Goal: Information Seeking & Learning: Learn about a topic

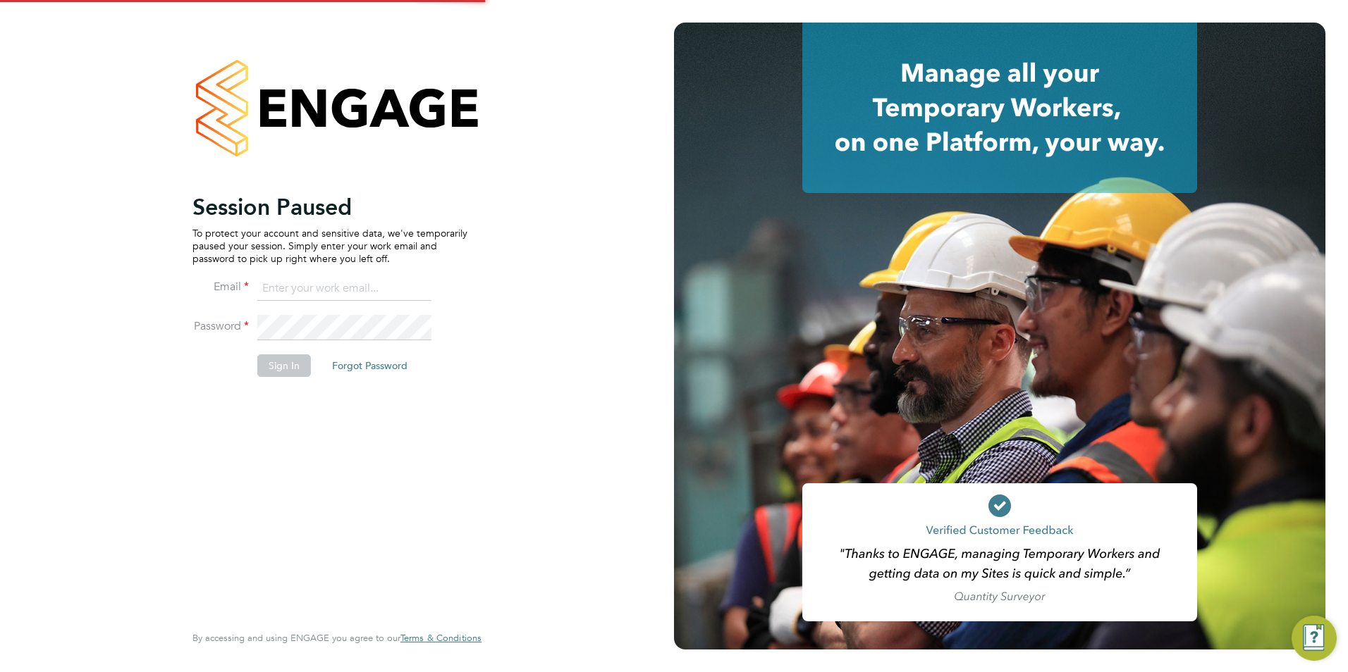
type input "[PERSON_NAME][EMAIL_ADDRESS][DOMAIN_NAME]"
click at [298, 372] on button "Sign In" at bounding box center [284, 365] width 54 height 23
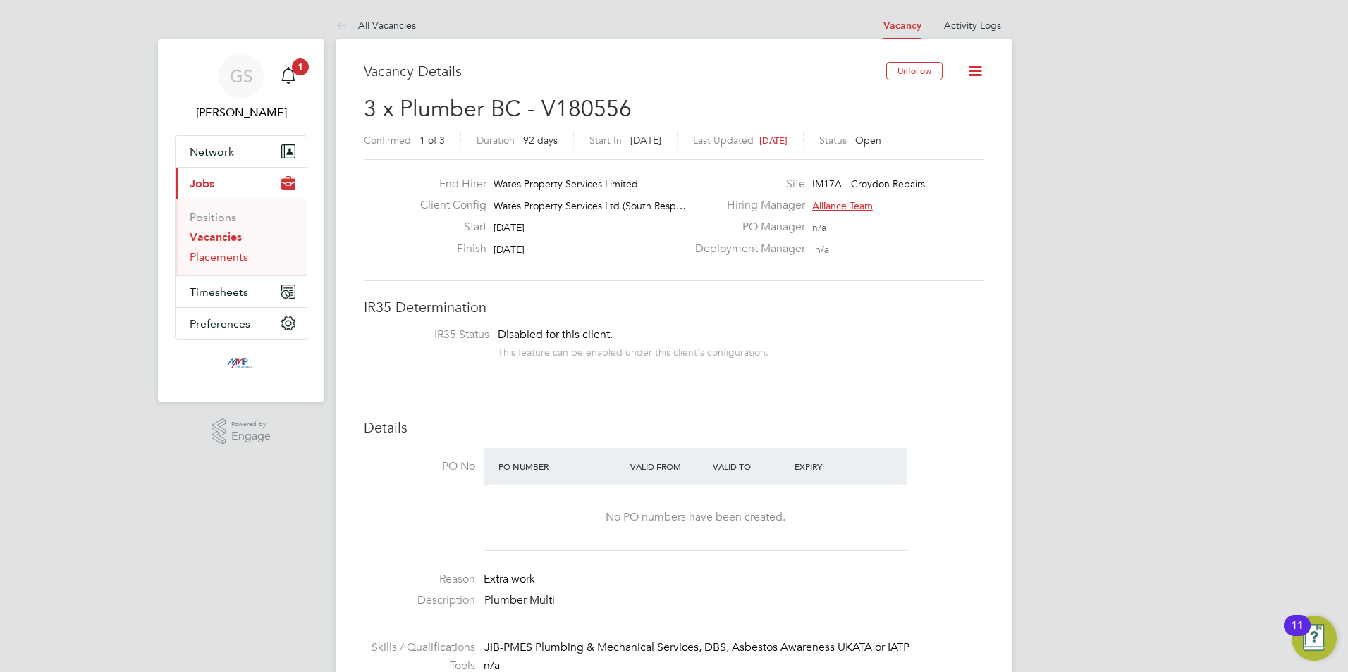
click at [241, 260] on link "Placements" at bounding box center [219, 256] width 58 height 13
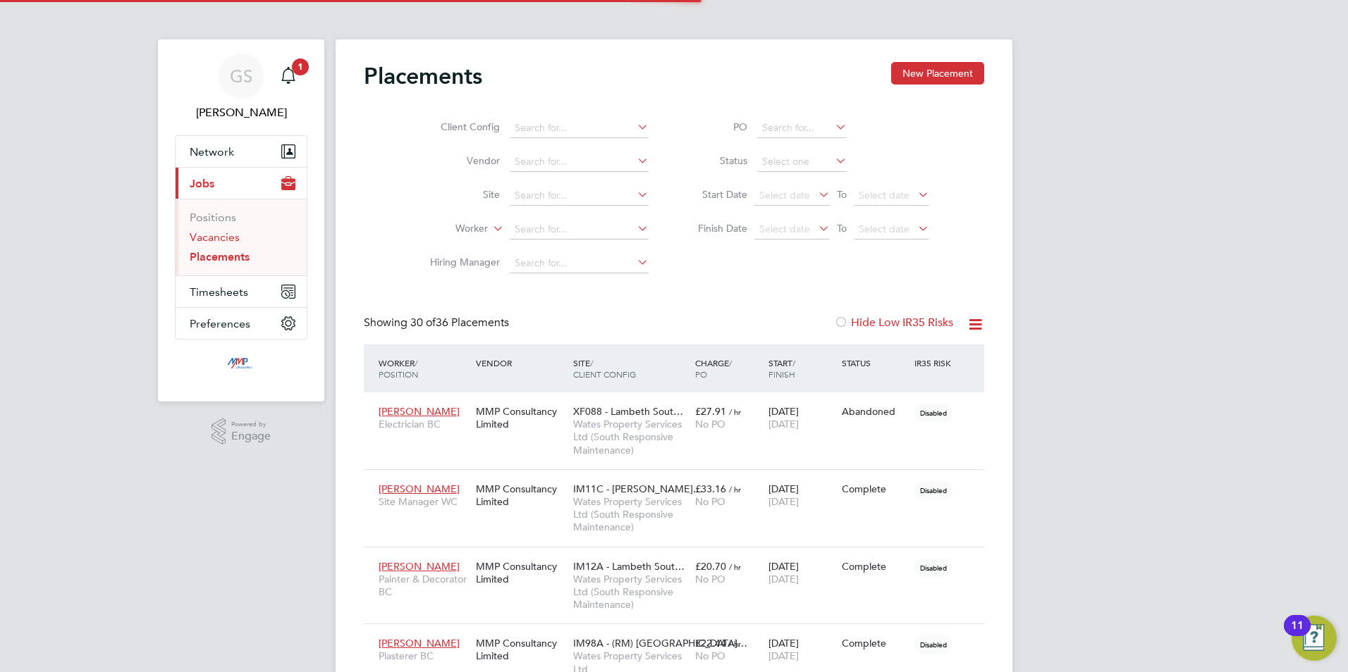
click at [227, 238] on link "Vacancies" at bounding box center [215, 236] width 50 height 13
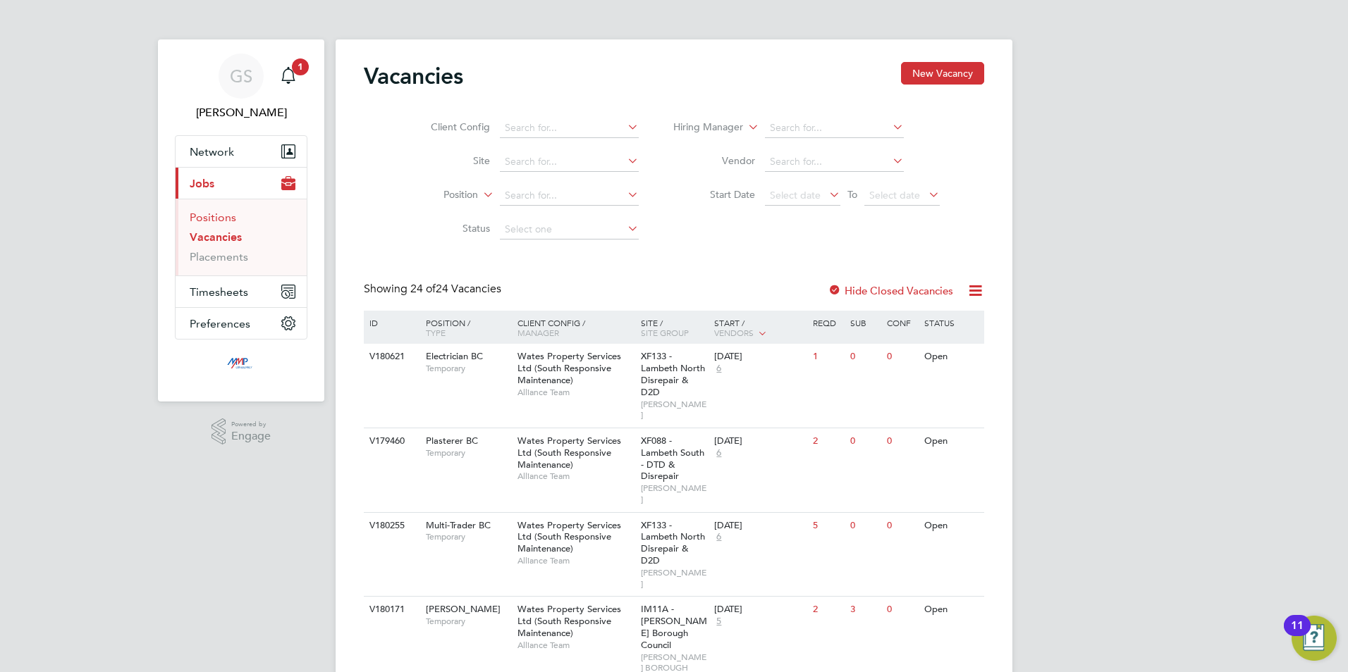
click at [194, 217] on link "Positions" at bounding box center [213, 217] width 47 height 13
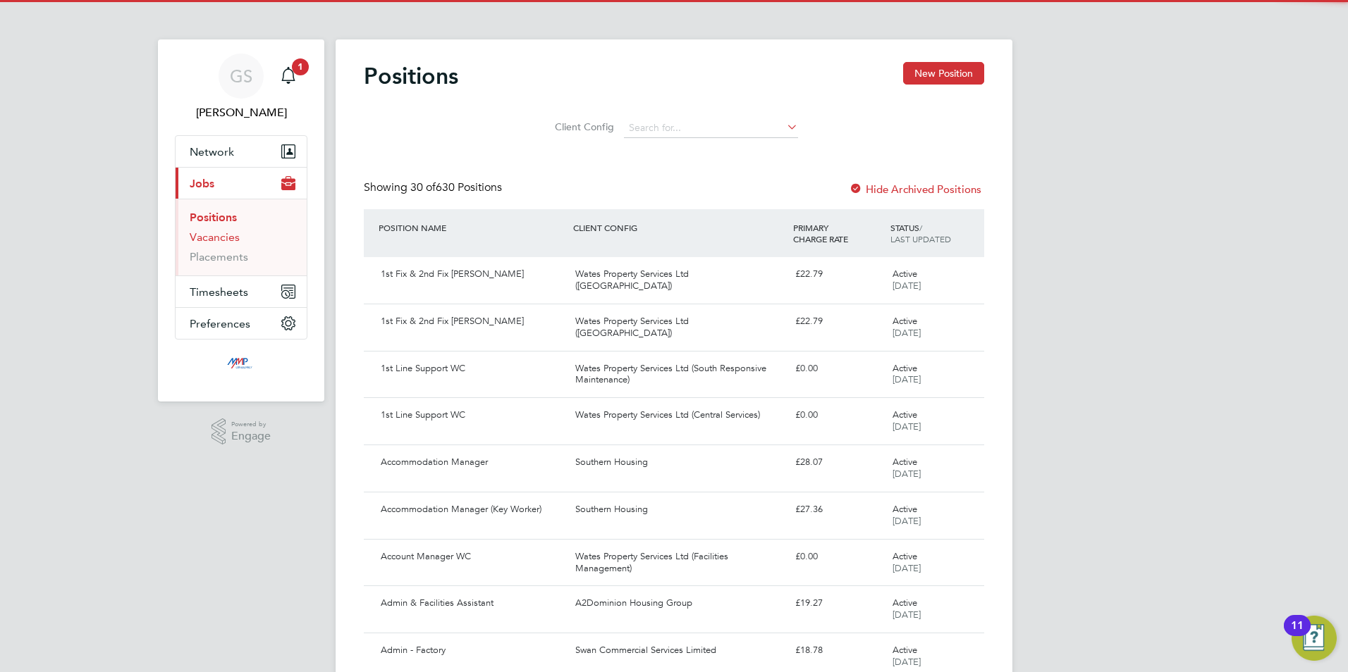
click at [209, 241] on link "Vacancies" at bounding box center [215, 236] width 50 height 13
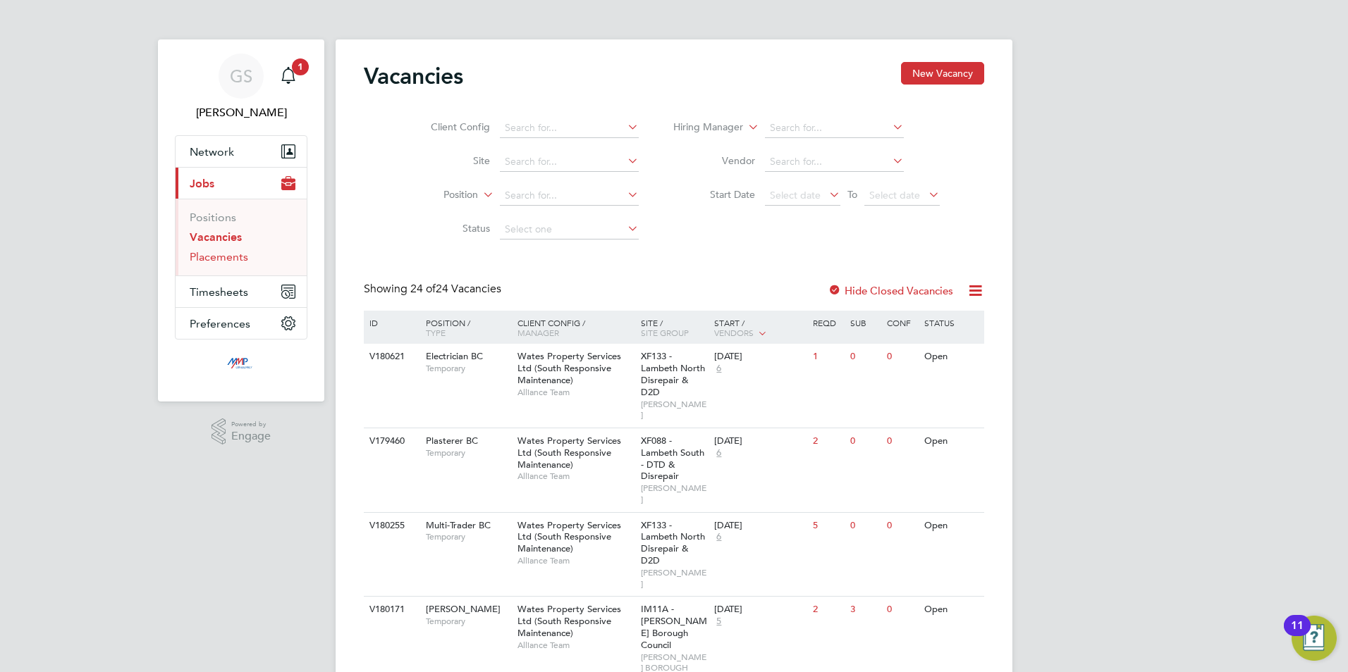
click at [211, 254] on link "Placements" at bounding box center [219, 256] width 58 height 13
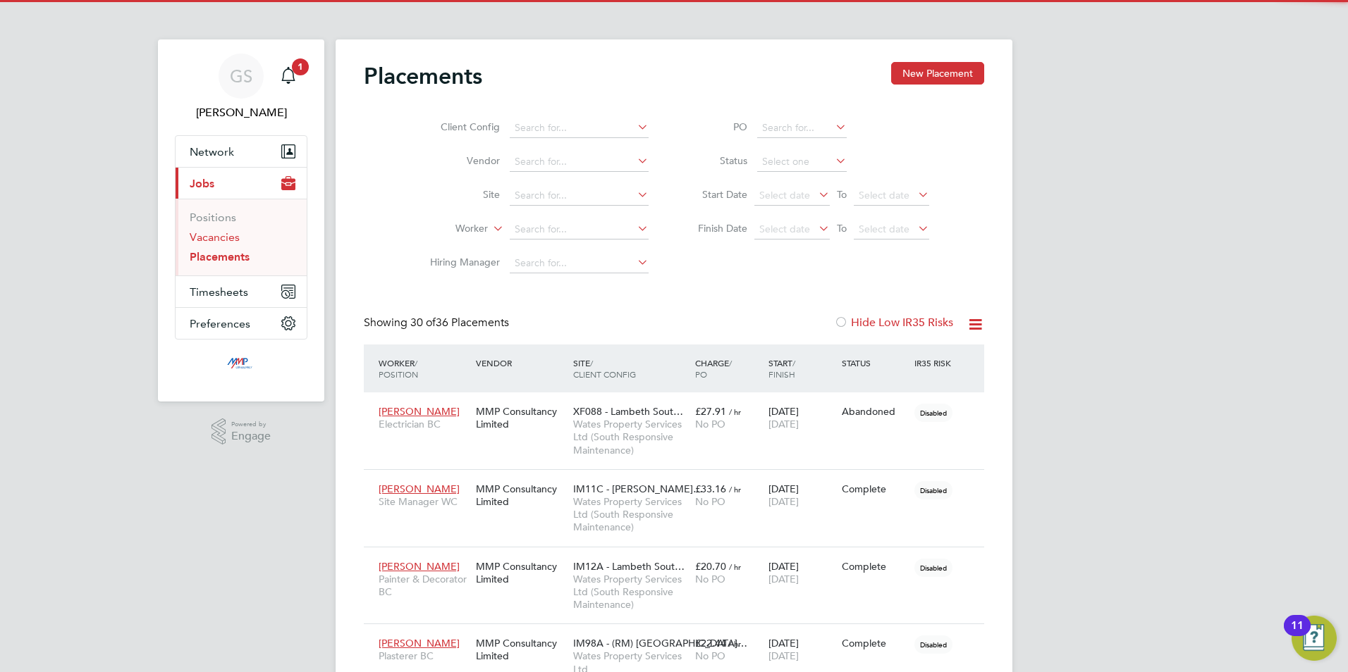
scroll to position [7, 7]
click at [199, 231] on link "Vacancies" at bounding box center [215, 236] width 50 height 13
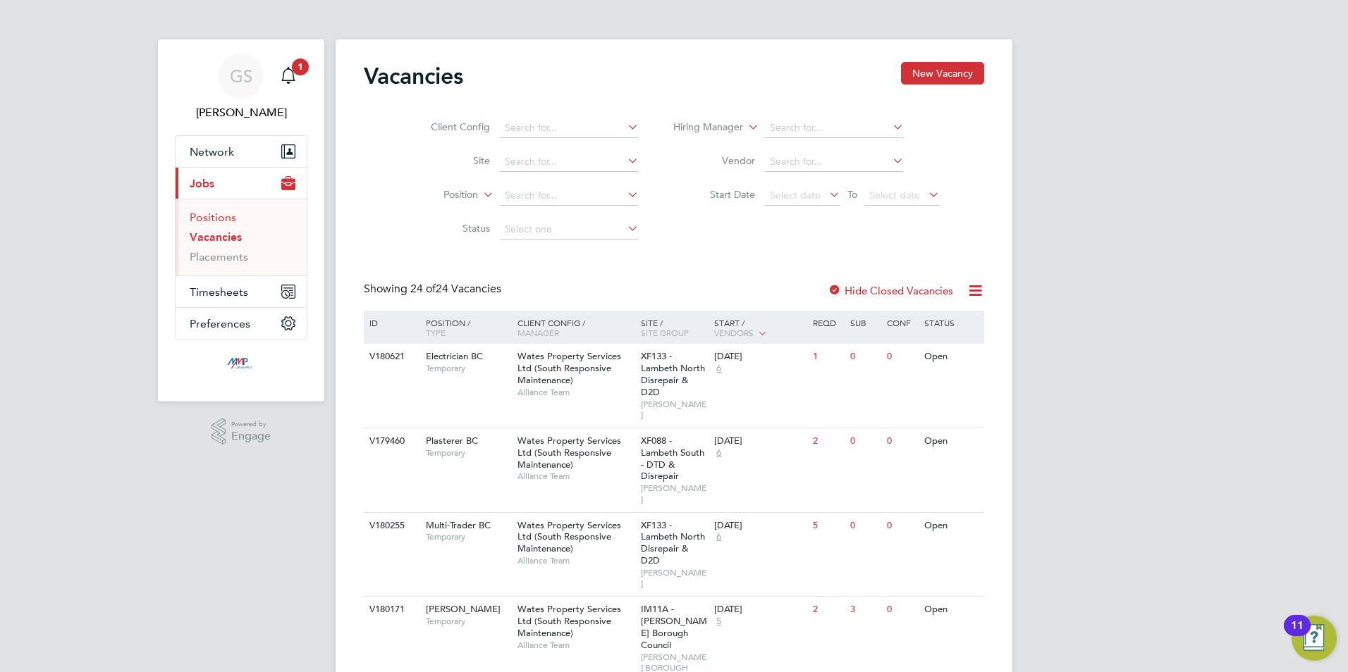
click at [219, 222] on link "Positions" at bounding box center [213, 217] width 47 height 13
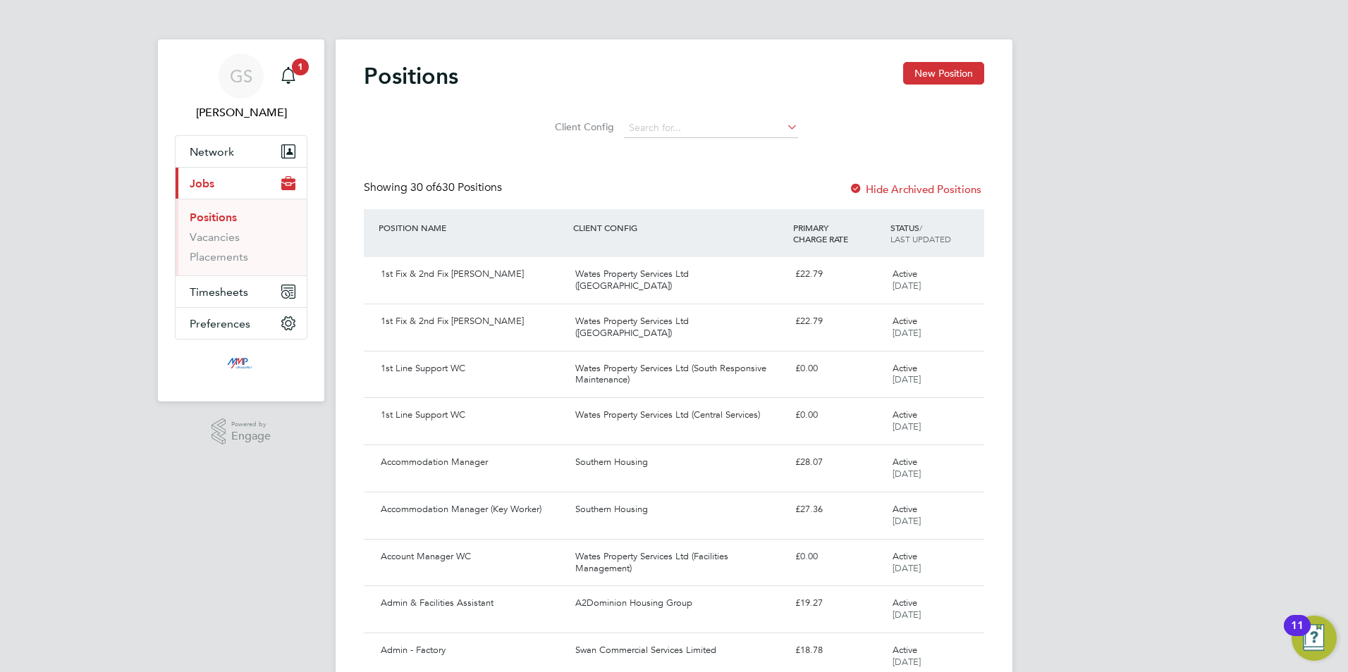
click at [235, 245] on li "Vacancies" at bounding box center [243, 240] width 106 height 20
click at [226, 240] on link "Vacancies" at bounding box center [215, 236] width 50 height 13
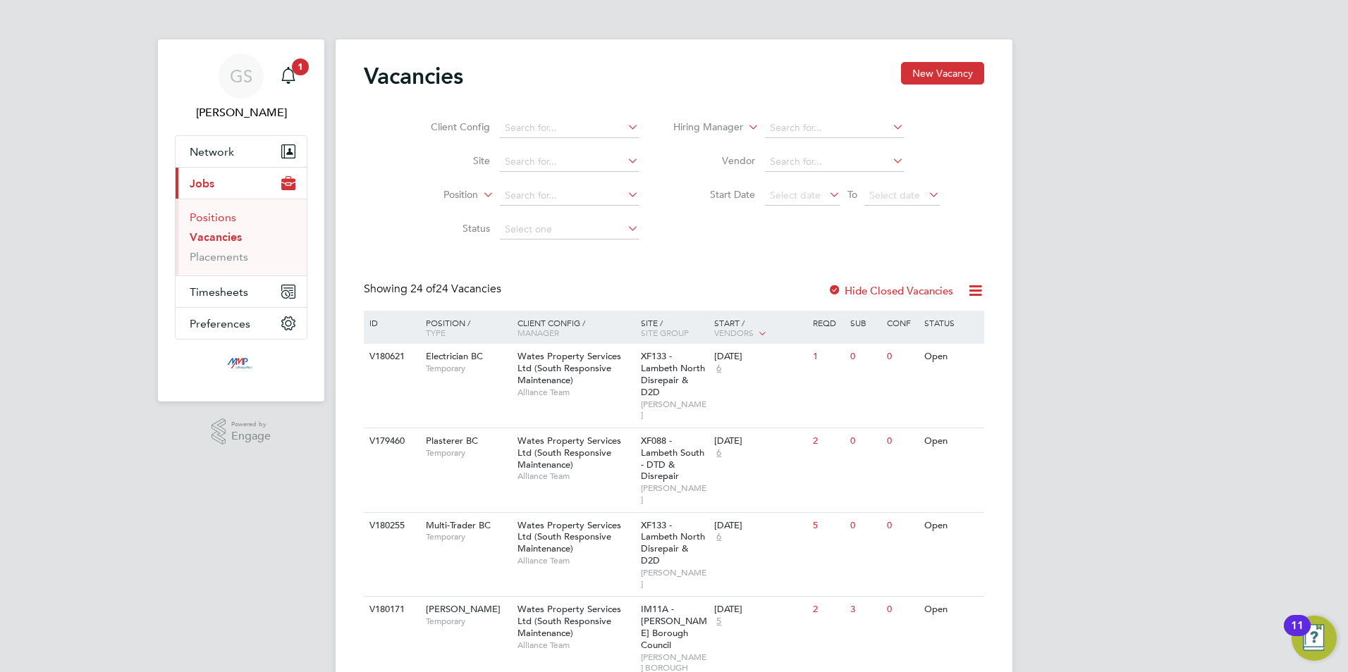
click at [223, 218] on link "Positions" at bounding box center [213, 217] width 47 height 13
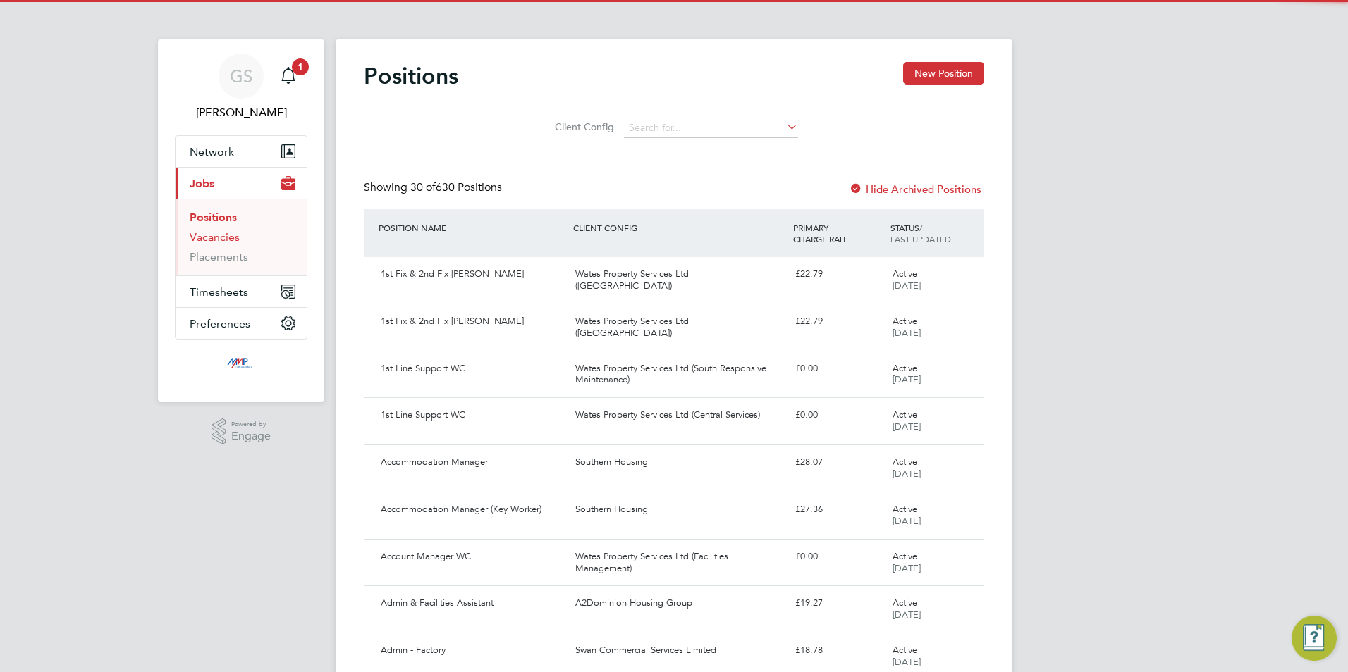
click at [230, 242] on link "Vacancies" at bounding box center [215, 236] width 50 height 13
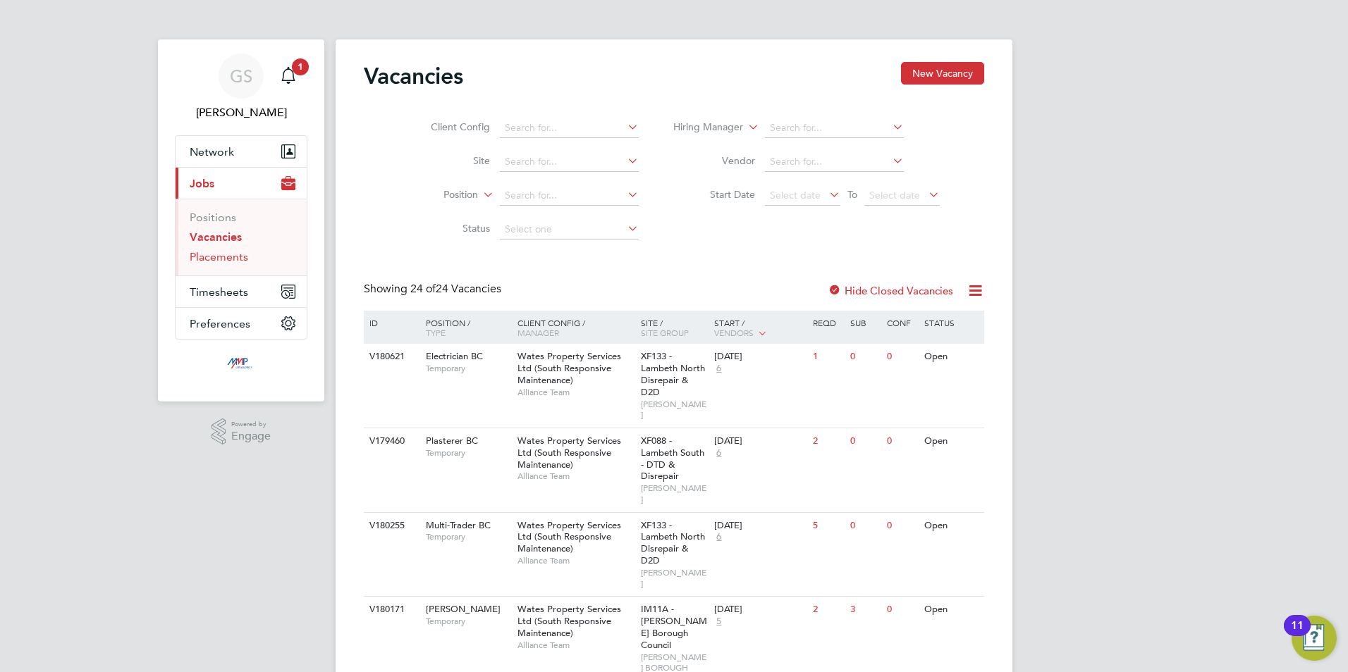
click at [232, 261] on link "Placements" at bounding box center [219, 256] width 58 height 13
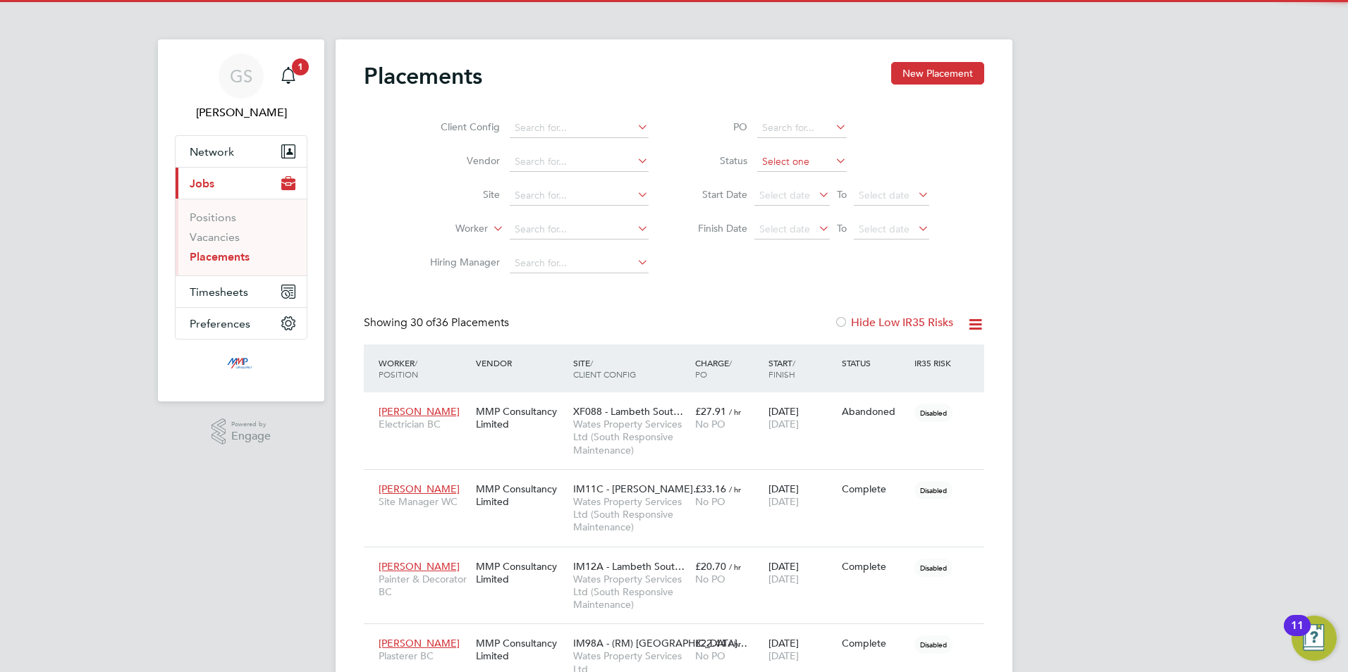
scroll to position [53, 98]
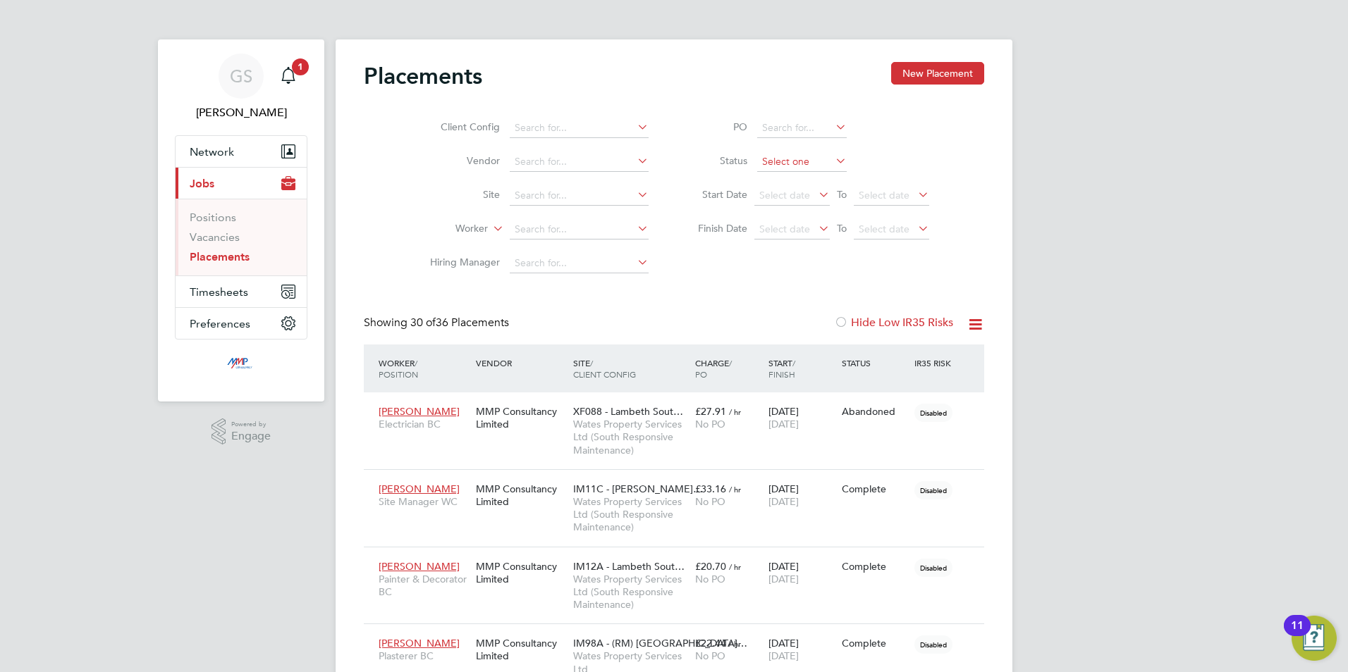
click at [810, 154] on input at bounding box center [802, 162] width 90 height 20
click at [802, 176] on li "Active" at bounding box center [801, 181] width 91 height 18
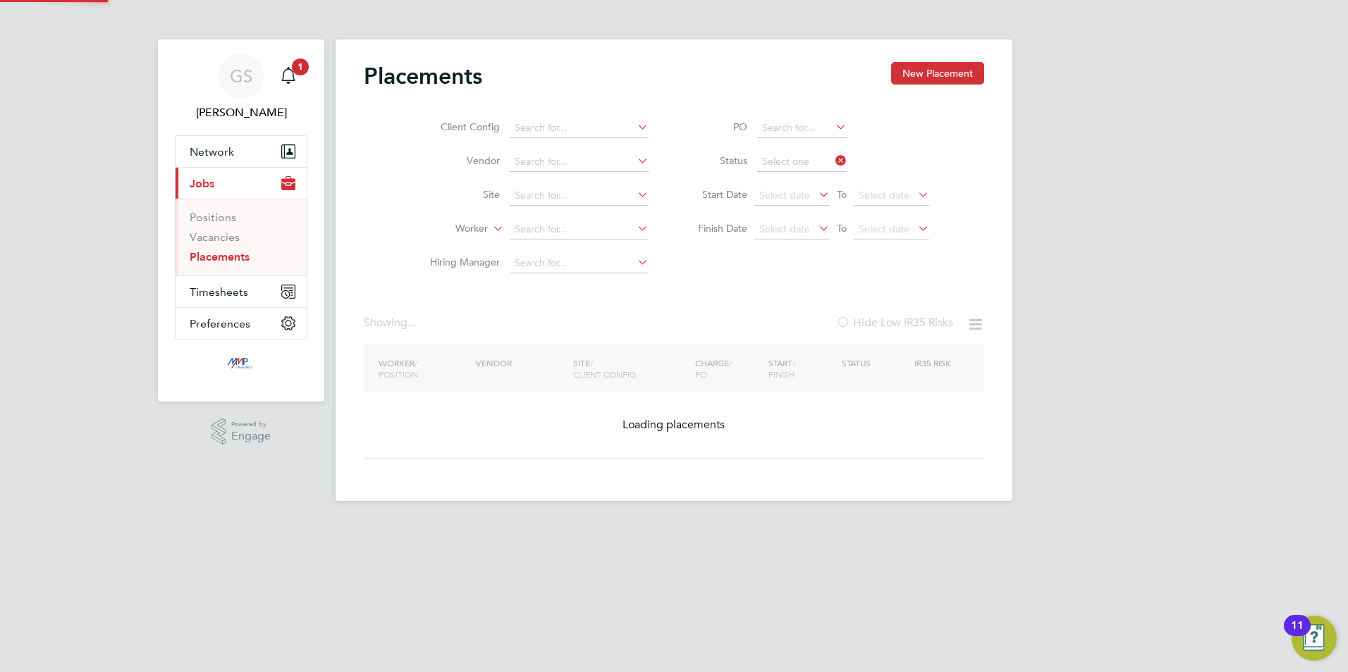
type input "Active"
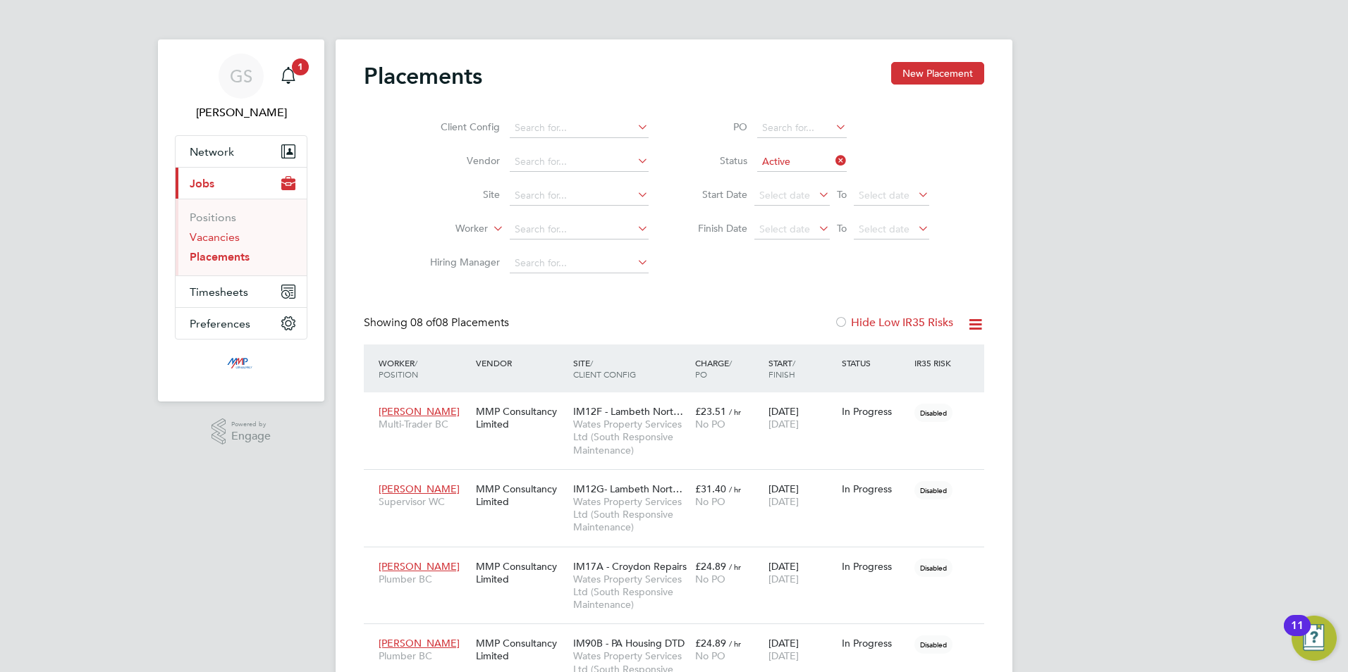
click at [231, 235] on link "Vacancies" at bounding box center [215, 236] width 50 height 13
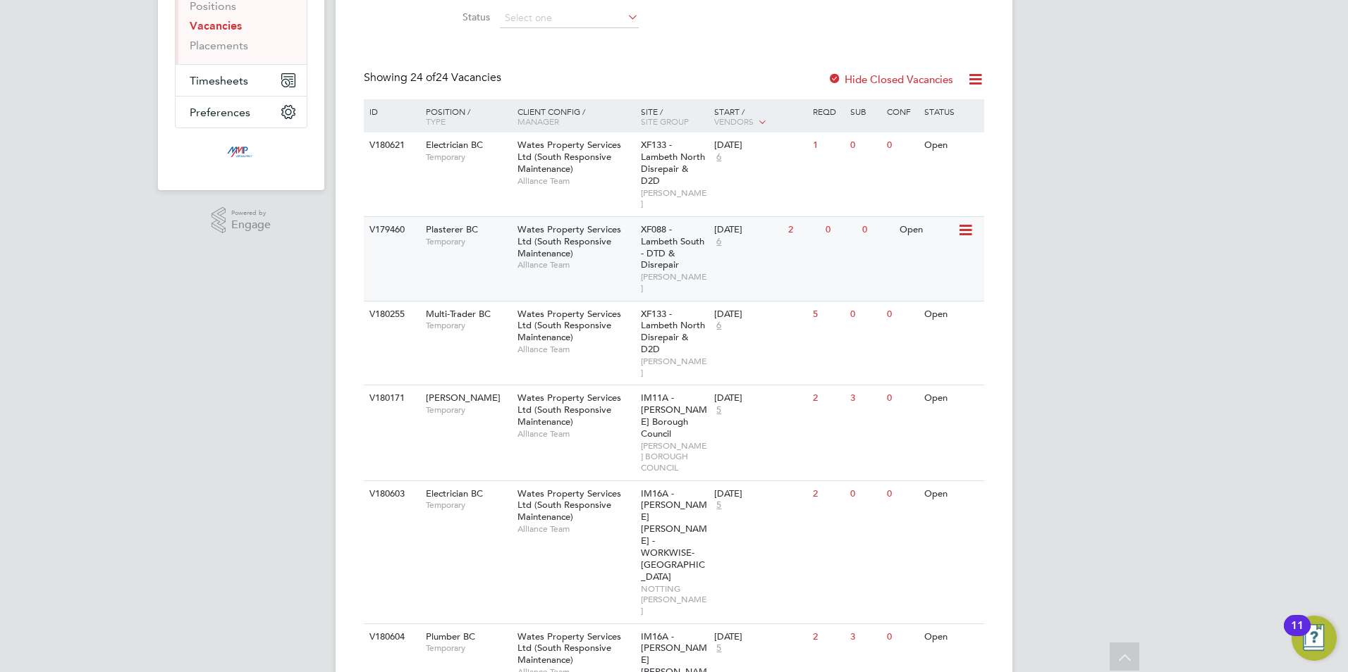
scroll to position [282, 0]
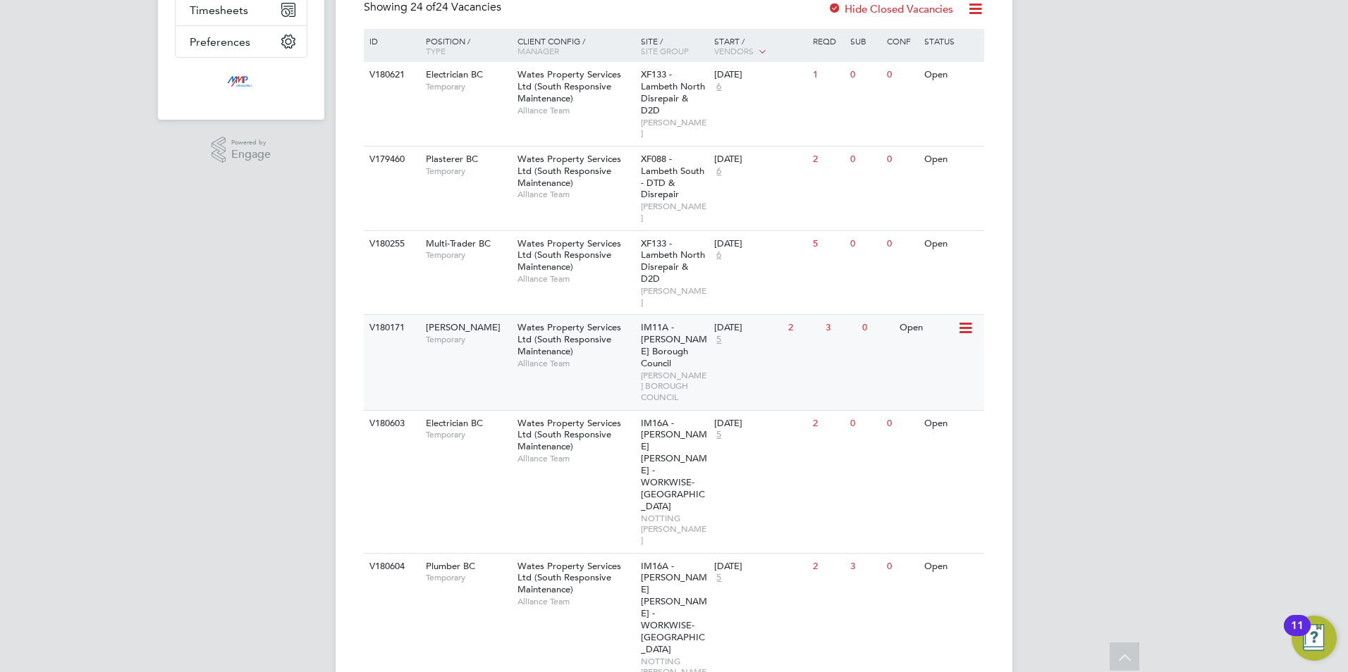
click at [701, 370] on span "[PERSON_NAME] BOROUGH COUNCIL" at bounding box center [674, 386] width 67 height 33
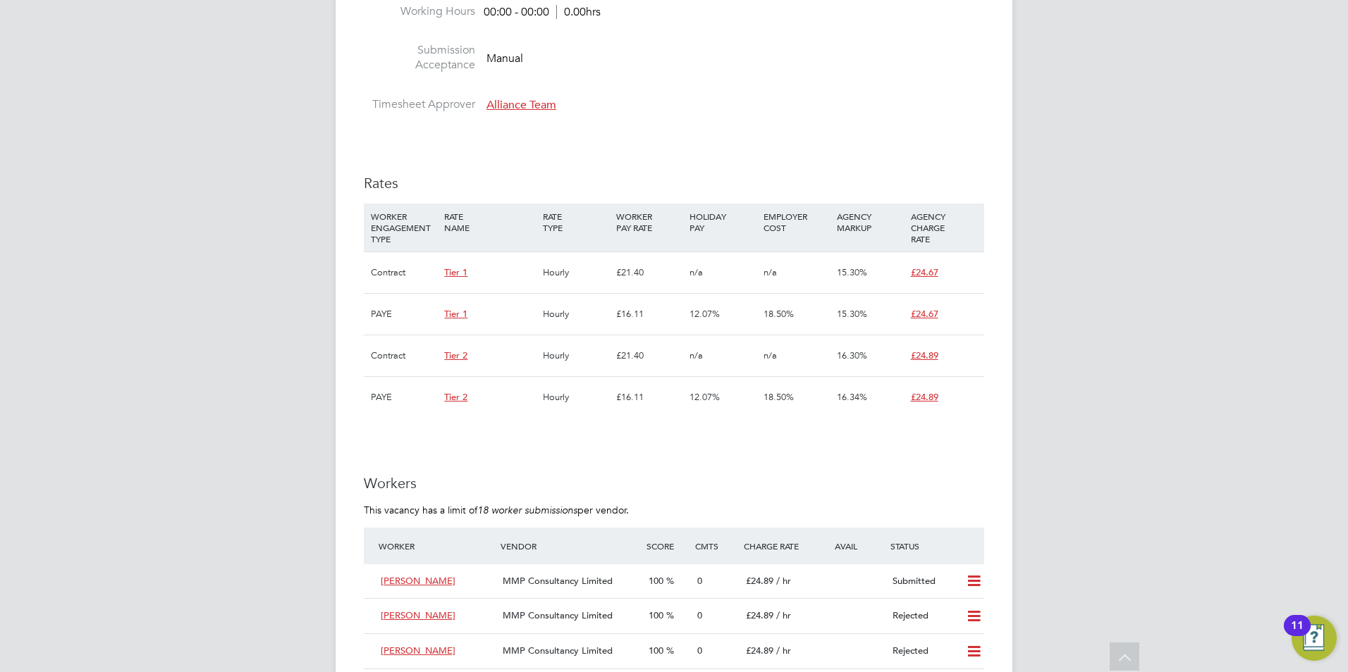
scroll to position [775, 0]
